Goal: Find specific page/section: Find specific page/section

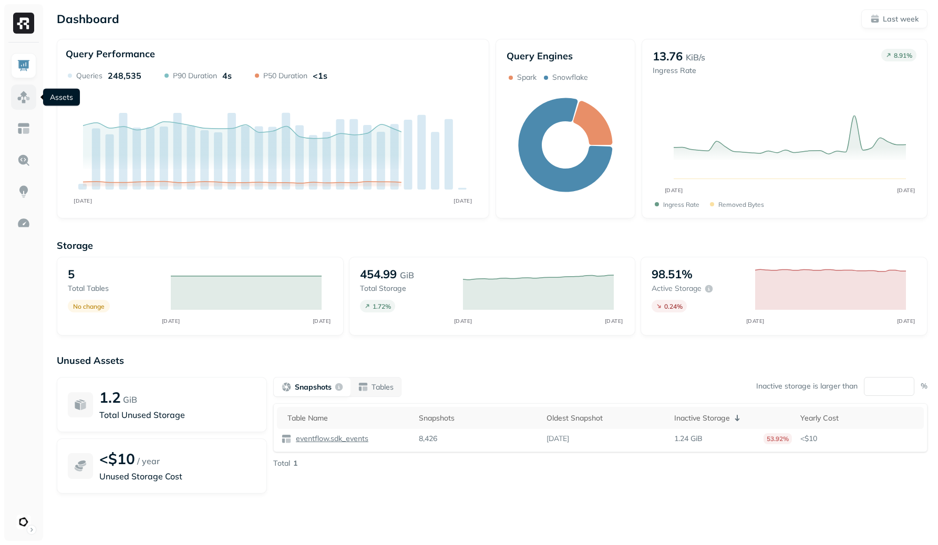
click at [13, 97] on link at bounding box center [23, 97] width 25 height 25
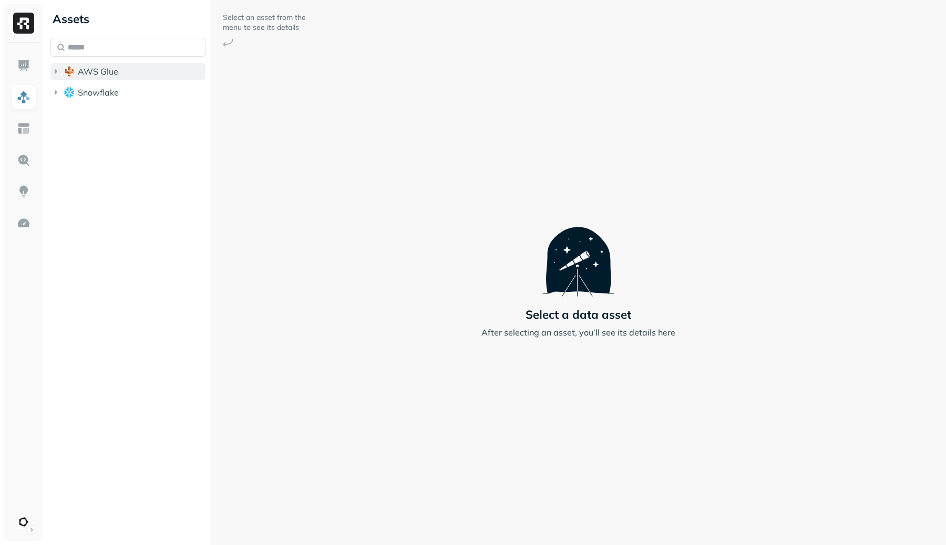
click at [82, 76] on span "AWS Glue" at bounding box center [98, 71] width 40 height 11
click at [89, 92] on span "eventflow" at bounding box center [107, 91] width 39 height 11
click at [106, 115] on span "Tables" at bounding box center [98, 111] width 26 height 11
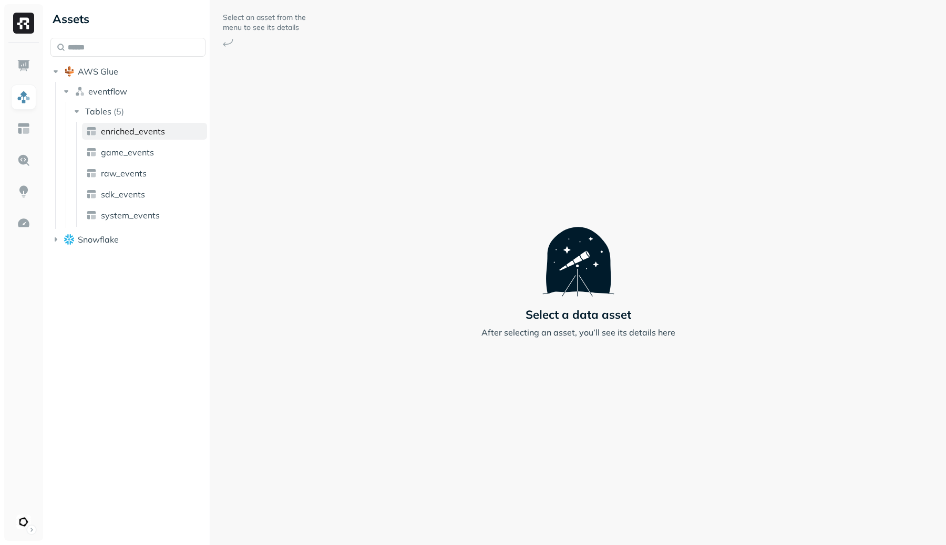
click at [122, 135] on span "enriched_events" at bounding box center [133, 131] width 64 height 11
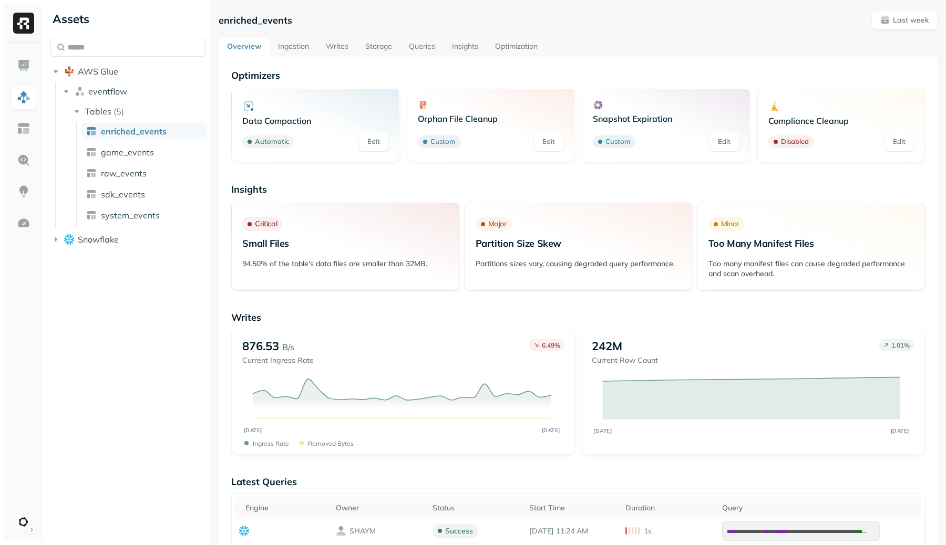
click at [343, 50] on link "Writes" at bounding box center [336, 47] width 39 height 19
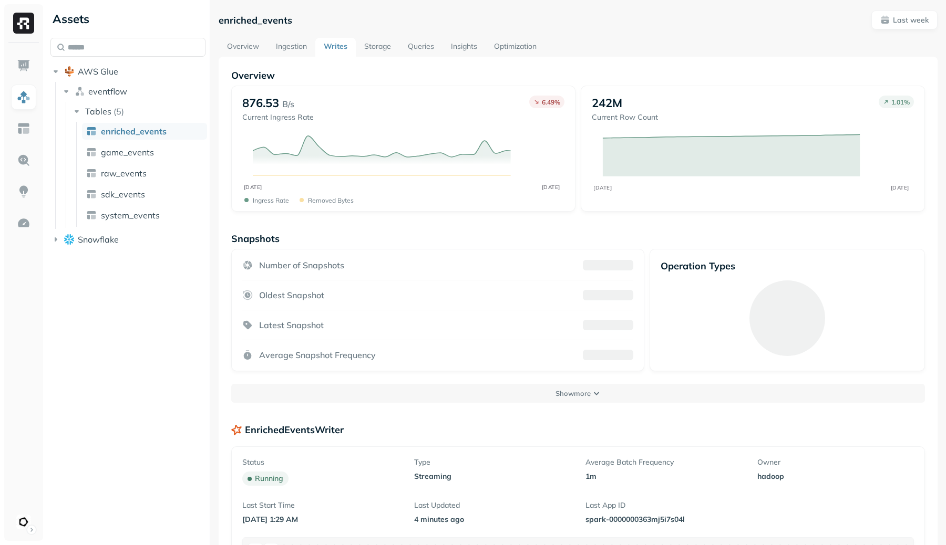
scroll to position [175, 0]
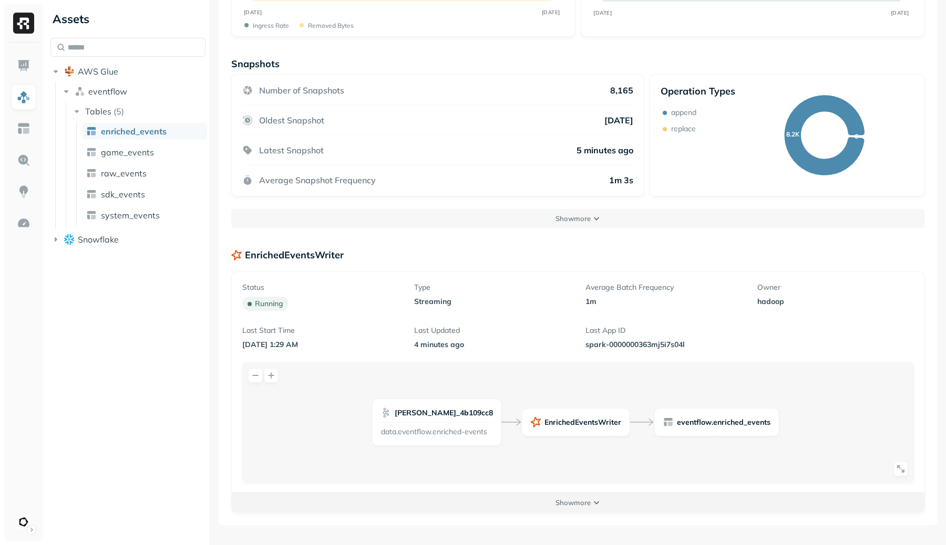
click at [614, 510] on button "Show more" at bounding box center [578, 502] width 693 height 19
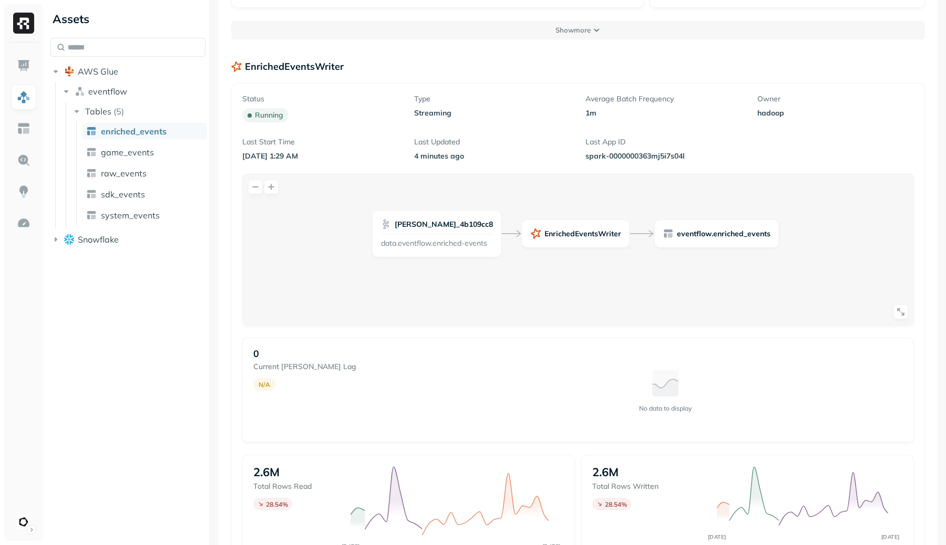
scroll to position [651, 0]
